Goal: Navigation & Orientation: Go to known website

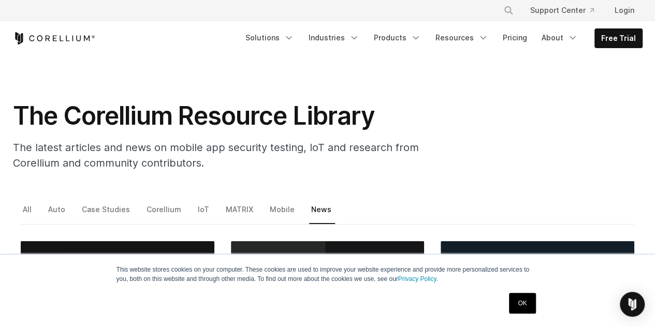
scroll to position [17, 0]
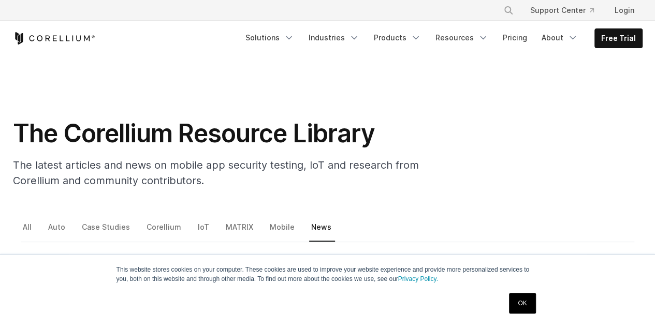
click at [48, 46] on div "Free Trial Solutions" at bounding box center [328, 38] width 630 height 35
click at [50, 38] on icon "Corellium Home" at bounding box center [54, 38] width 82 height 12
